Goal: Check status: Check status

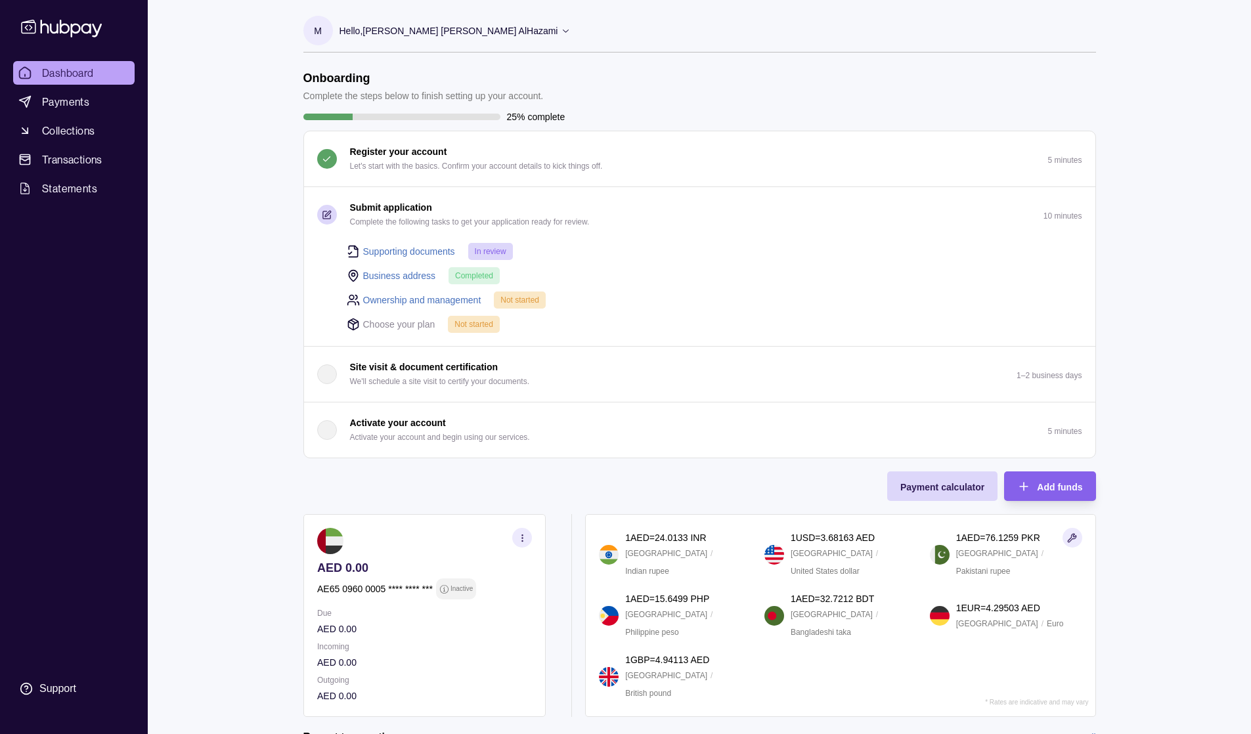
click at [491, 251] on span "In review" at bounding box center [491, 251] width 32 height 9
click at [419, 248] on link "Supporting documents" at bounding box center [409, 251] width 92 height 14
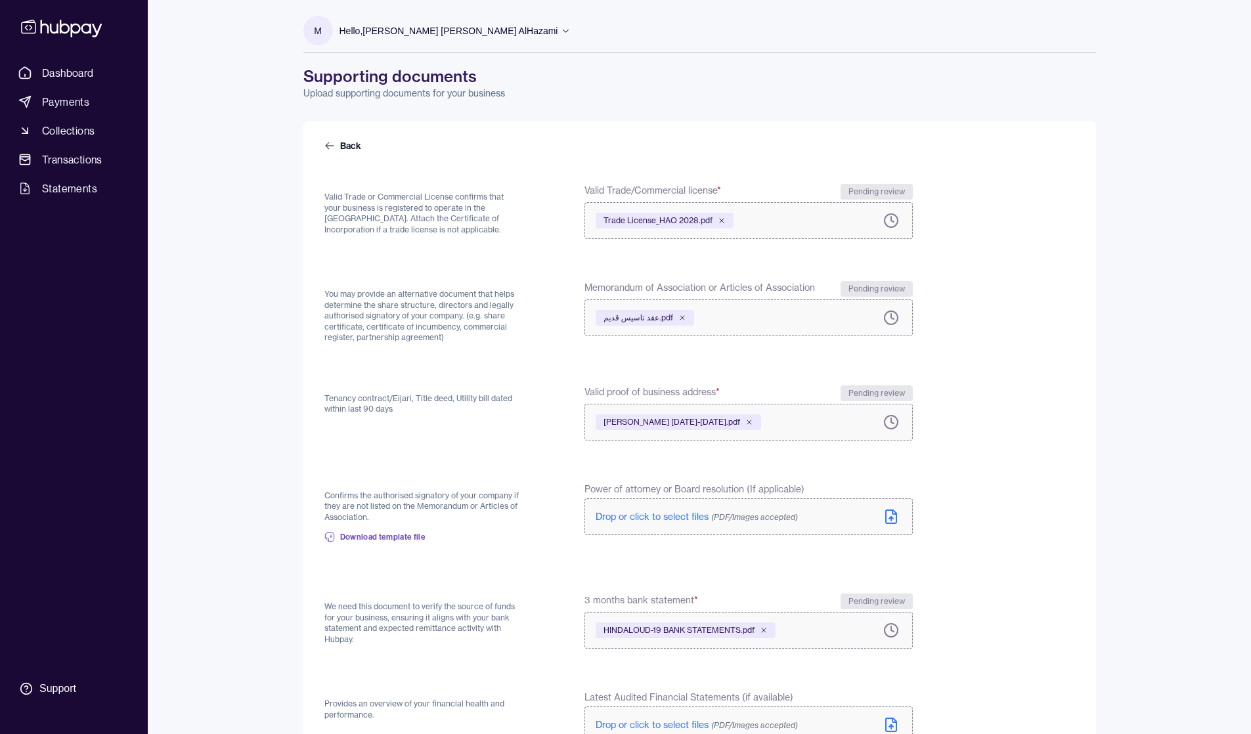
click at [312, 41] on section "M" at bounding box center [318, 31] width 30 height 30
